Goal: Transaction & Acquisition: Purchase product/service

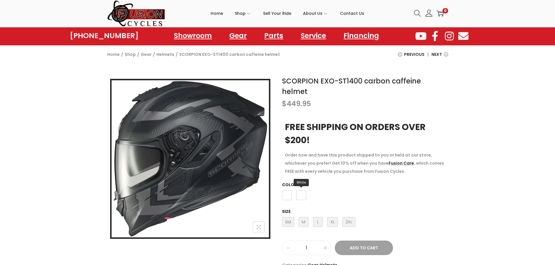
click at [301, 191] on span "White" at bounding box center [301, 196] width 10 height 10
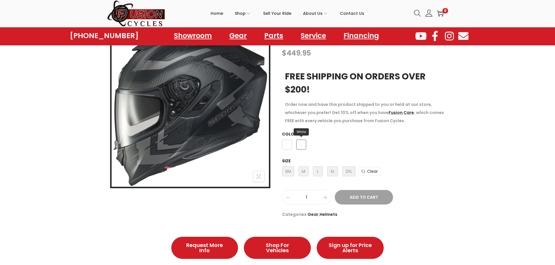
scroll to position [87, 0]
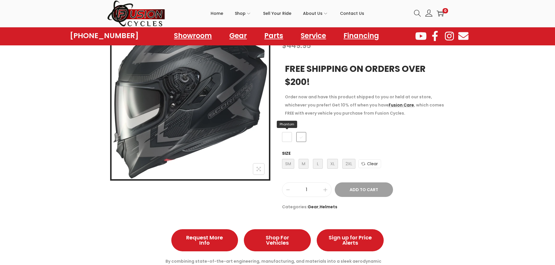
click at [285, 132] on span "Phantom" at bounding box center [287, 137] width 10 height 10
click at [290, 159] on span "SM Small" at bounding box center [288, 164] width 12 height 10
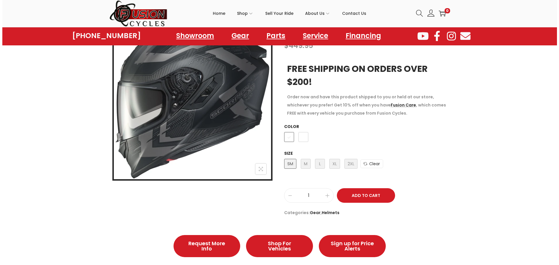
scroll to position [58, 0]
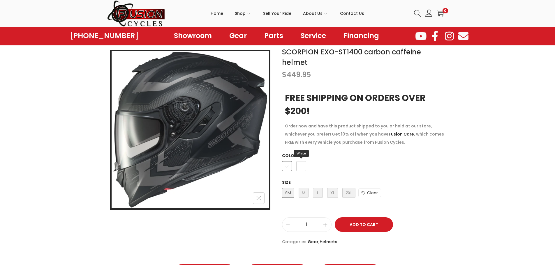
click at [302, 161] on span "White" at bounding box center [301, 166] width 10 height 10
click at [288, 188] on span "SM Small" at bounding box center [288, 193] width 12 height 10
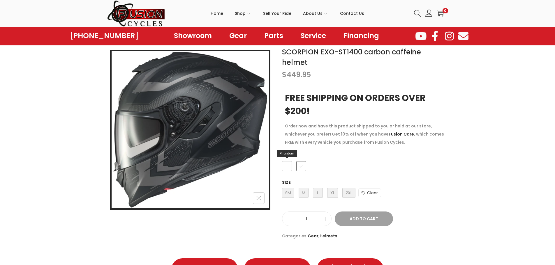
click at [286, 161] on span "Phantom" at bounding box center [287, 166] width 10 height 10
click at [300, 161] on span "White" at bounding box center [301, 166] width 10 height 10
click at [286, 188] on span "SM Small" at bounding box center [288, 193] width 12 height 10
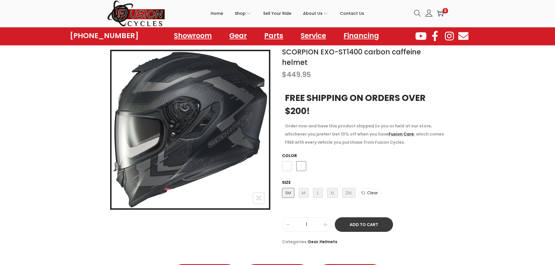
click at [358, 218] on button "Add to Cart" at bounding box center [364, 225] width 58 height 15
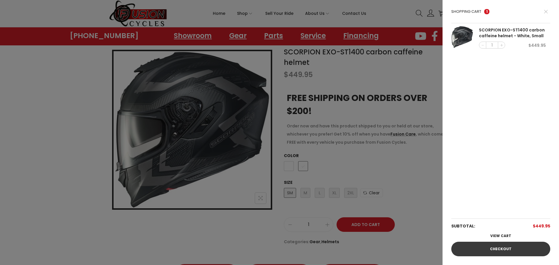
click at [484, 253] on link "Checkout" at bounding box center [501, 249] width 99 height 15
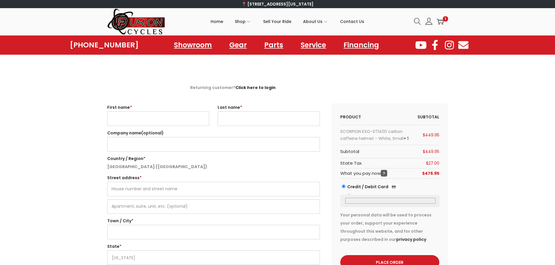
select select "VA"
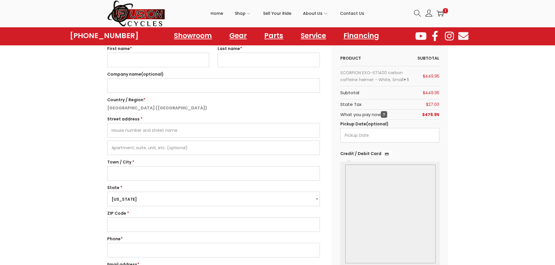
scroll to position [58, 0]
click at [153, 61] on input "First name *" at bounding box center [158, 60] width 102 height 15
type input "[PERSON_NAME]"
type input "Dostie"
type input "1108 Elliott Ave"
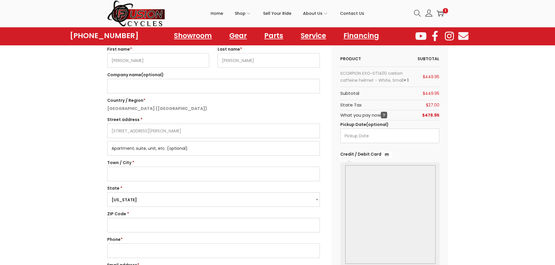
type input "APT E"
type input "Opelika"
select select "AL"
type input "36801"
type input "17068871448"
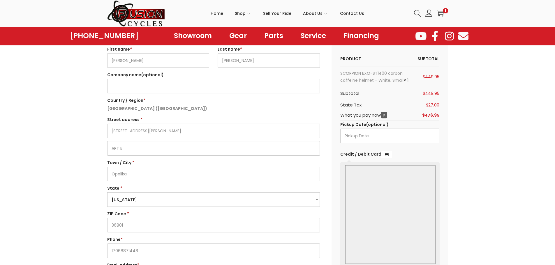
type input "MISHADOSTIE@GMAIL.COM"
